Goal: Task Accomplishment & Management: Complete application form

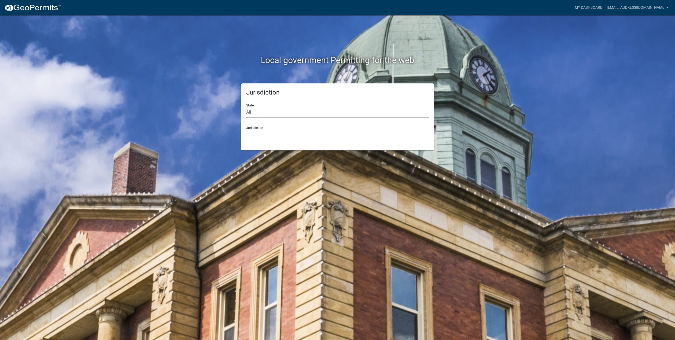
click at [290, 113] on select "All [US_STATE] [US_STATE] [US_STATE] [US_STATE] [US_STATE] [US_STATE] [US_STATE…" at bounding box center [337, 112] width 183 height 11
select select "[US_STATE]"
click at [246, 107] on select "All [US_STATE] [US_STATE] [US_STATE] [US_STATE] [US_STATE] [US_STATE] [US_STATE…" at bounding box center [337, 112] width 183 height 11
click at [262, 131] on select "[GEOGRAPHIC_DATA], [US_STATE] [GEOGRAPHIC_DATA], [US_STATE] [GEOGRAPHIC_DATA], …" at bounding box center [337, 134] width 183 height 11
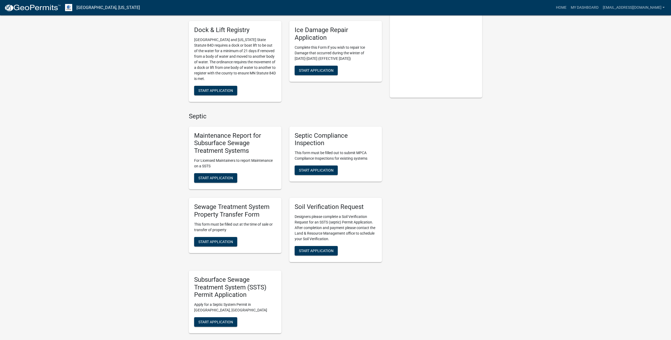
scroll to position [126, 0]
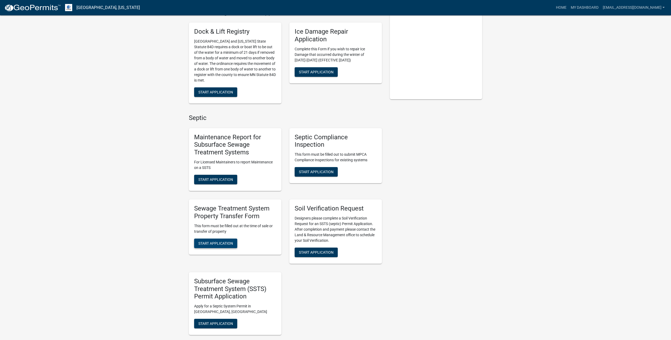
click at [223, 242] on span "Start Application" at bounding box center [215, 243] width 35 height 4
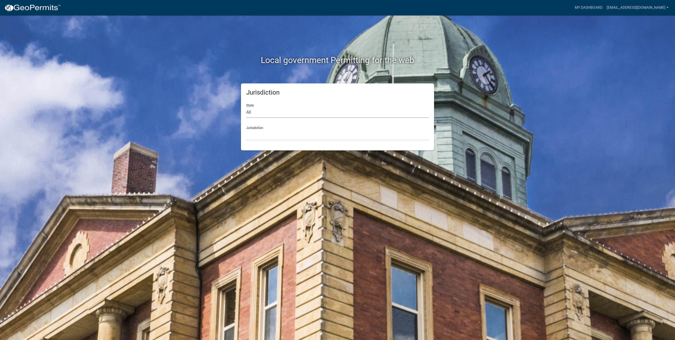
click at [274, 111] on select "All [US_STATE] [US_STATE] [US_STATE] [US_STATE] [US_STATE] [US_STATE] [US_STATE…" at bounding box center [337, 112] width 183 height 11
select select "[US_STATE]"
click at [246, 107] on select "All [US_STATE] [US_STATE] [US_STATE] [US_STATE] [US_STATE] [US_STATE] [US_STATE…" at bounding box center [337, 112] width 183 height 11
click at [267, 135] on select "[GEOGRAPHIC_DATA], [US_STATE] [GEOGRAPHIC_DATA], [US_STATE] [GEOGRAPHIC_DATA], …" at bounding box center [337, 134] width 183 height 11
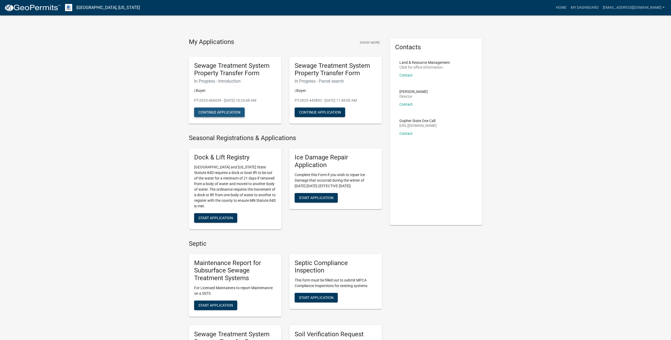
click at [230, 111] on button "Continue Application" at bounding box center [219, 112] width 51 height 10
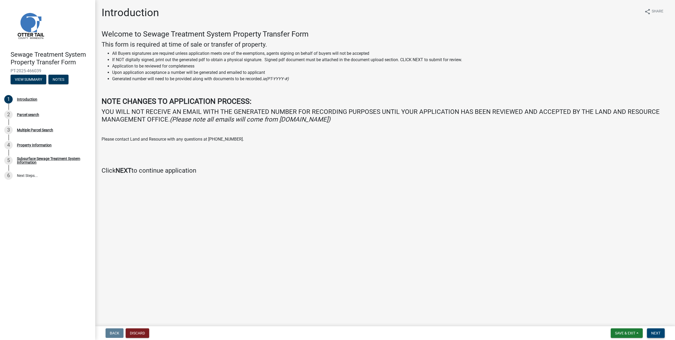
click at [655, 333] on span "Next" at bounding box center [655, 333] width 9 height 4
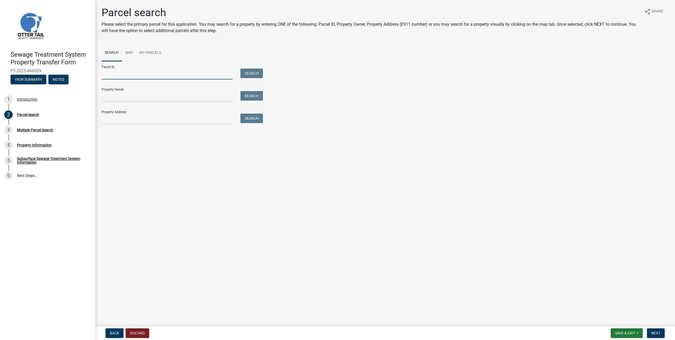
click at [161, 77] on input "Parcel ID:" at bounding box center [167, 74] width 131 height 11
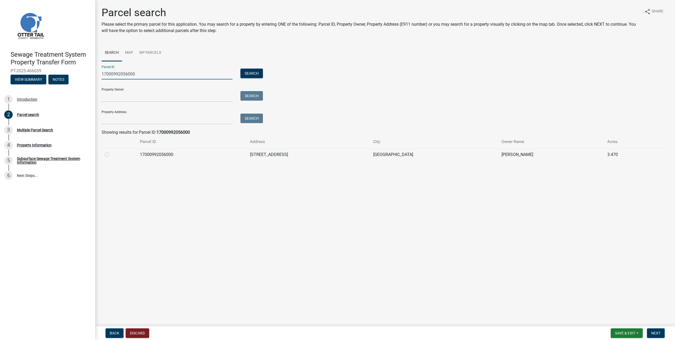
type input "17000992056000"
click at [111, 151] on label at bounding box center [111, 151] width 0 height 0
click at [111, 154] on input "radio" at bounding box center [112, 152] width 3 height 3
radio input "true"
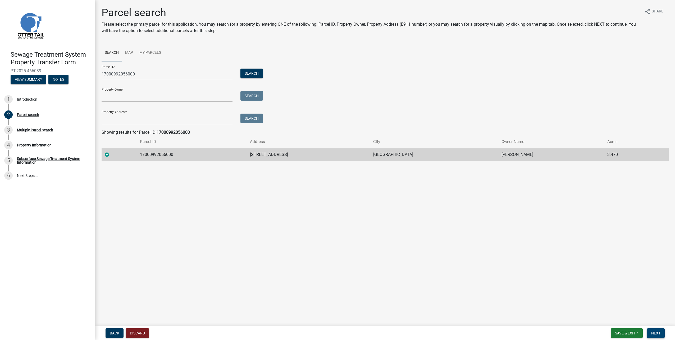
click at [654, 333] on span "Next" at bounding box center [655, 333] width 9 height 4
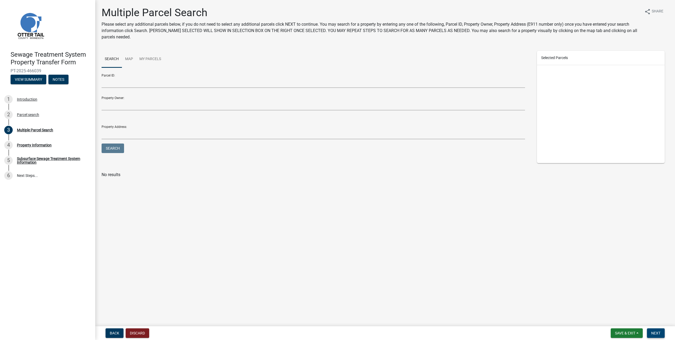
click at [657, 329] on button "Next" at bounding box center [656, 333] width 18 height 10
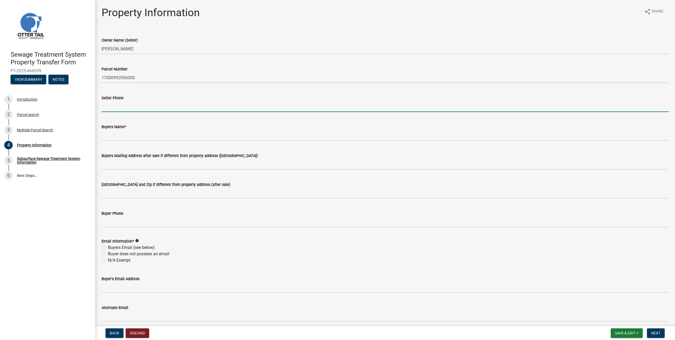
click at [132, 104] on input "Seller Phone" at bounding box center [385, 106] width 567 height 11
type input "2188471297"
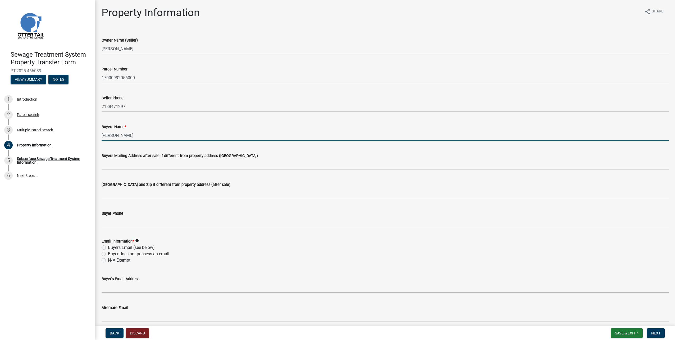
type input "Thomas E. Seelye"
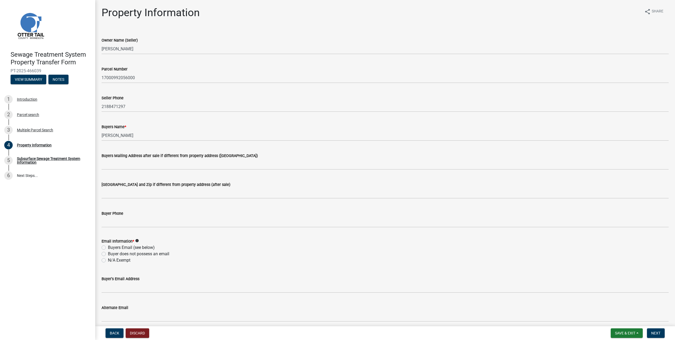
click at [124, 255] on label "Buyer does not possess an email" at bounding box center [138, 253] width 61 height 6
click at [111, 254] on input "Buyer does not possess an email" at bounding box center [109, 251] width 3 height 3
radio input "true"
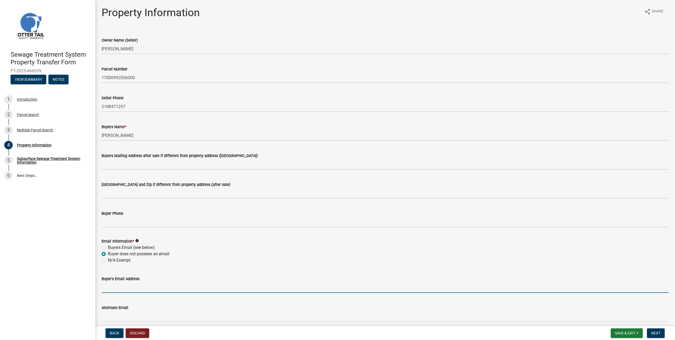
click at [127, 286] on input "Buyer's Email Address" at bounding box center [385, 287] width 567 height 11
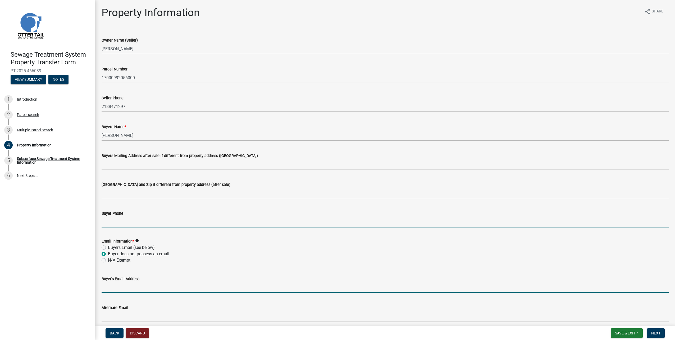
click at [314, 220] on input "Buyer Phone" at bounding box center [385, 221] width 567 height 11
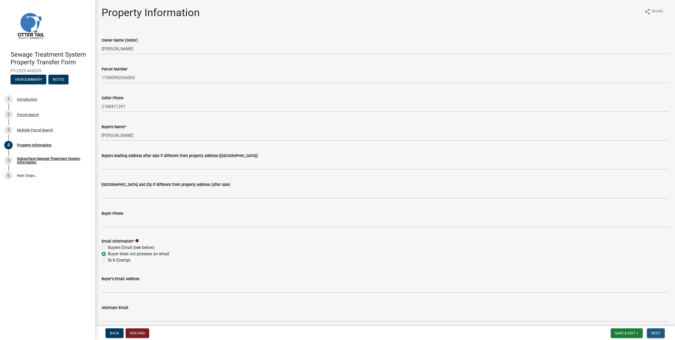
click at [658, 332] on span "Next" at bounding box center [655, 333] width 9 height 4
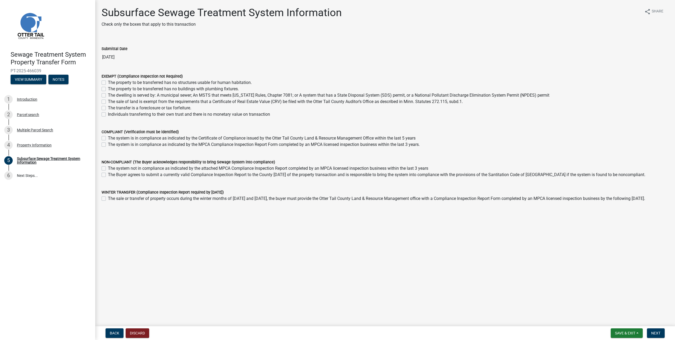
click at [108, 138] on label "The system is in compliance as indicated by the Certificate of Compliance issue…" at bounding box center [262, 138] width 308 height 6
click at [108, 138] on input "The system is in compliance as indicated by the Certificate of Compliance issue…" at bounding box center [109, 136] width 3 height 3
checkbox input "true"
checkbox input "false"
click at [655, 332] on span "Next" at bounding box center [655, 333] width 9 height 4
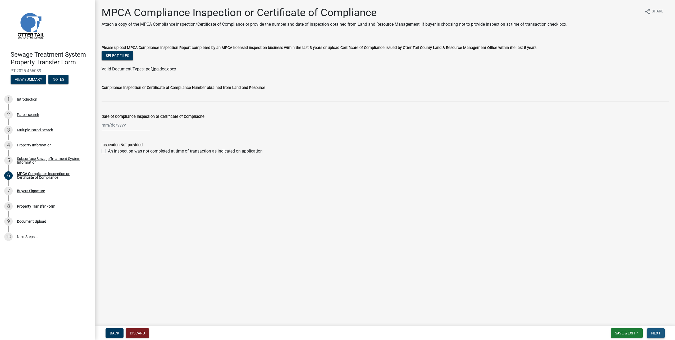
click at [661, 331] on button "Next" at bounding box center [656, 333] width 18 height 10
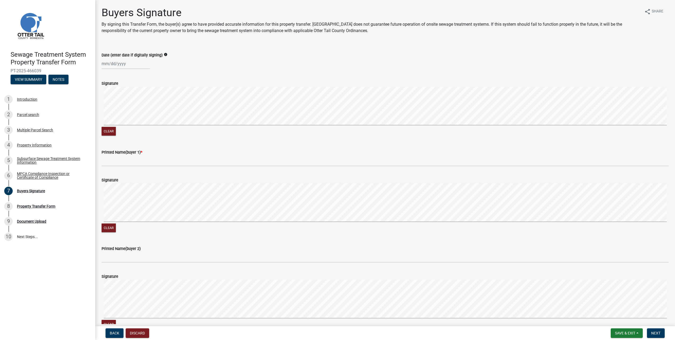
select select "8"
select select "2025"
click at [103, 63] on div "Jan Feb Mar Apr May Jun Jul Aug Sep Oct Nov Dec 1525 1526 1527 1528 1529 1530 1…" at bounding box center [126, 63] width 48 height 11
click at [110, 80] on div "Mo" at bounding box center [107, 83] width 8 height 8
click at [110, 78] on button "Previous month" at bounding box center [107, 75] width 6 height 8
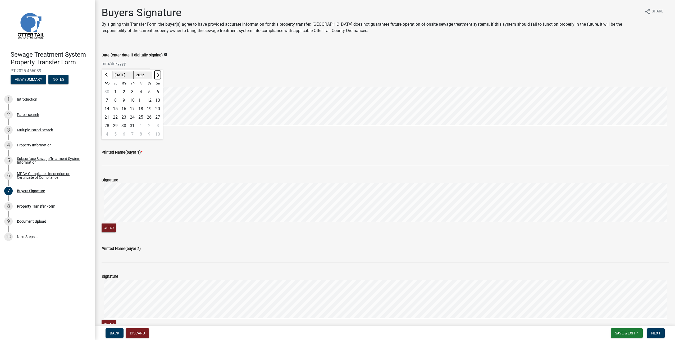
click at [160, 74] on button "Next month" at bounding box center [157, 75] width 6 height 8
select select "8"
click at [117, 115] on div "19" at bounding box center [115, 117] width 8 height 8
type input "08/19/2025"
click at [173, 100] on form "Signature Clear" at bounding box center [385, 105] width 567 height 63
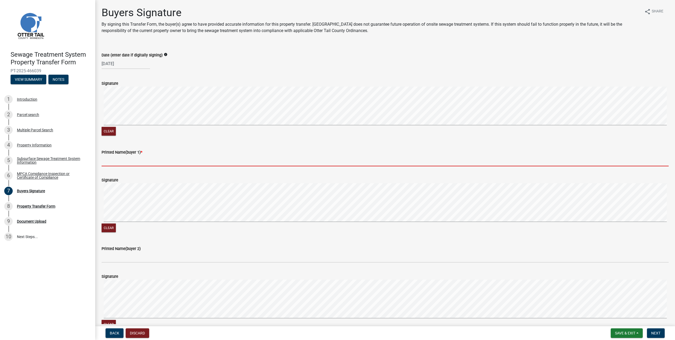
click at [121, 157] on input "Printed Name(buyer 1) *" at bounding box center [385, 160] width 567 height 11
type input "Allie Suedel"
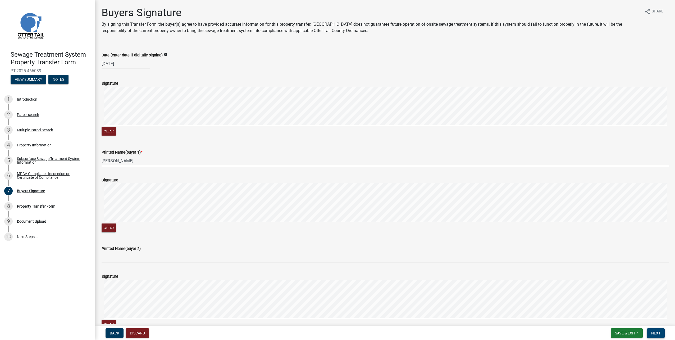
drag, startPoint x: 661, startPoint y: 337, endPoint x: 661, endPoint y: 333, distance: 4.2
click at [661, 337] on button "Next" at bounding box center [656, 333] width 18 height 10
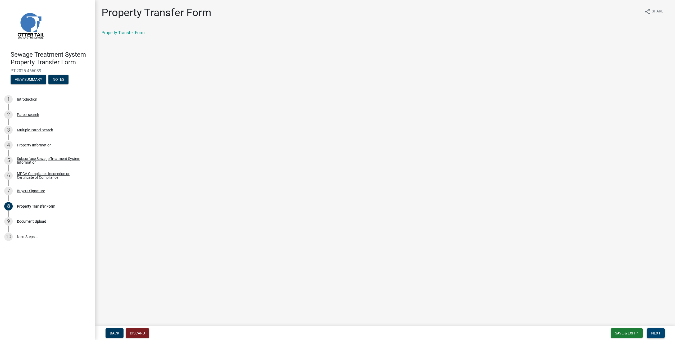
click at [655, 336] on button "Next" at bounding box center [656, 333] width 18 height 10
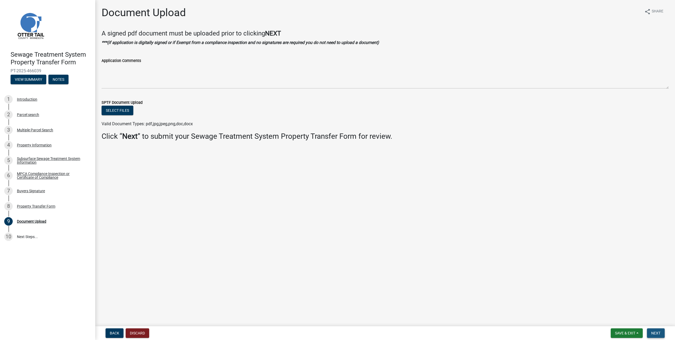
click at [662, 333] on button "Next" at bounding box center [656, 333] width 18 height 10
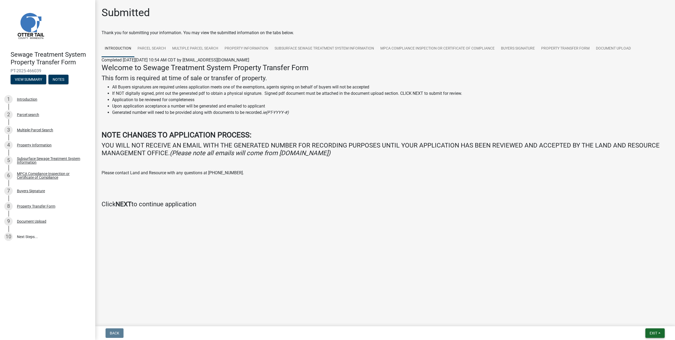
click at [655, 331] on span "Exit" at bounding box center [654, 333] width 8 height 4
click at [642, 318] on button "Save & Exit" at bounding box center [643, 319] width 42 height 13
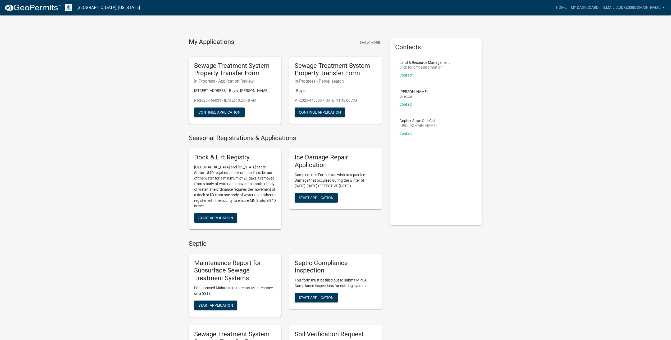
drag, startPoint x: 560, startPoint y: 124, endPoint x: 560, endPoint y: 120, distance: 4.0
